Goal: Find contact information: Find contact information

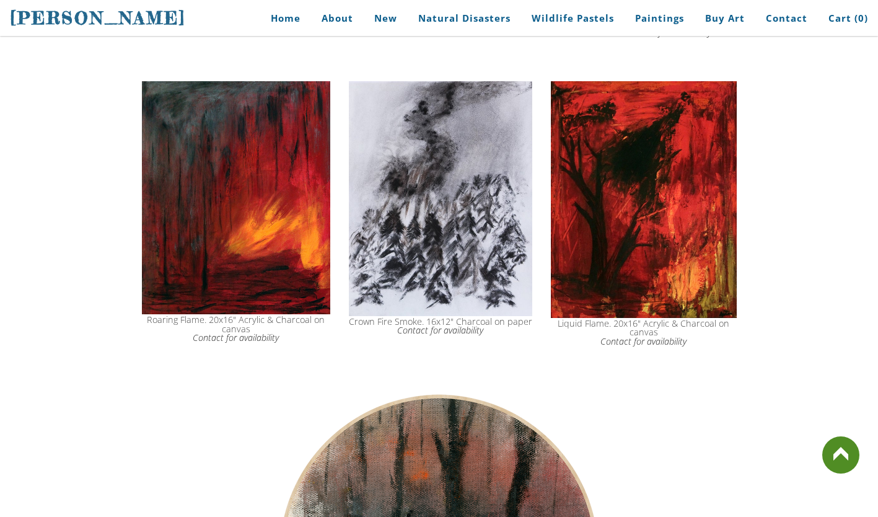
scroll to position [989, 0]
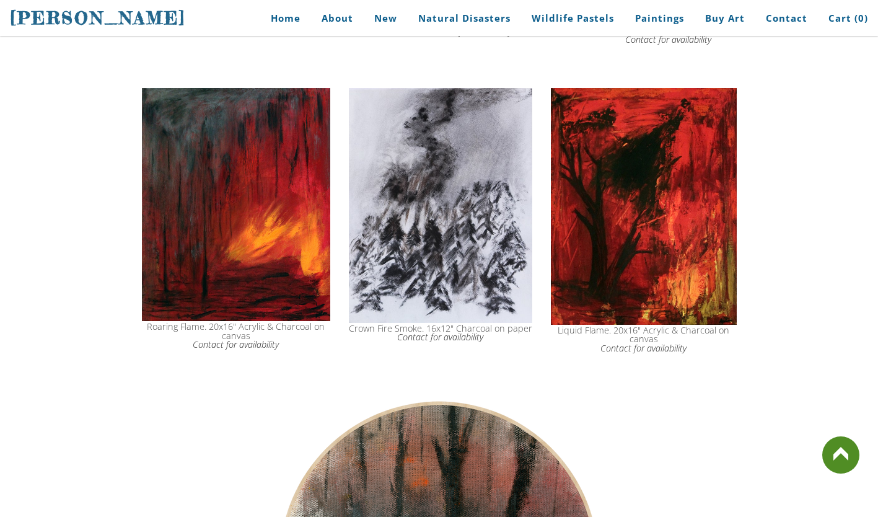
click at [236, 232] on img at bounding box center [236, 205] width 188 height 234
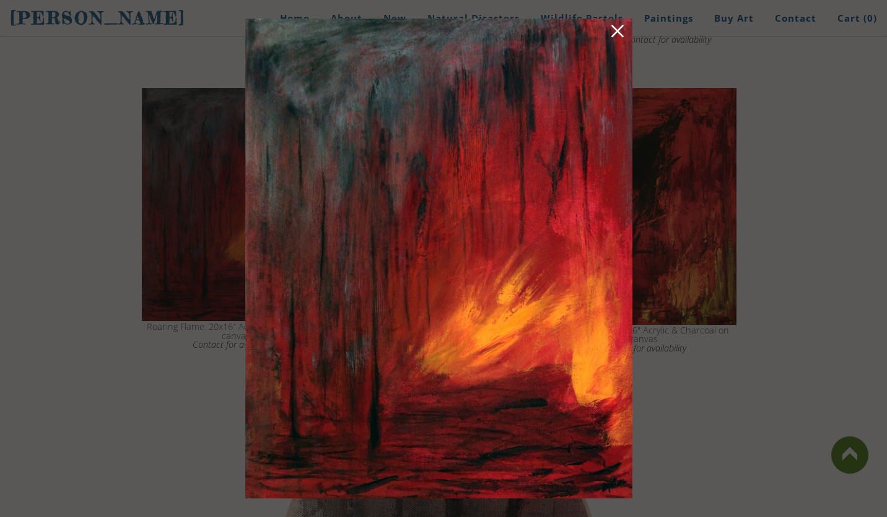
click at [322, 256] on img at bounding box center [438, 259] width 387 height 480
click at [621, 37] on link at bounding box center [617, 33] width 17 height 19
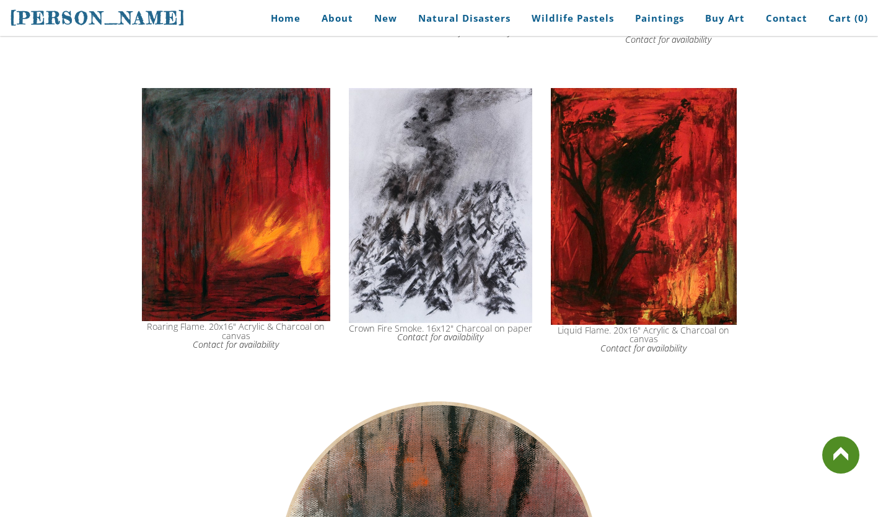
click at [247, 350] on icon "Contact for availability" at bounding box center [236, 344] width 86 height 12
